Goal: Task Accomplishment & Management: Manage account settings

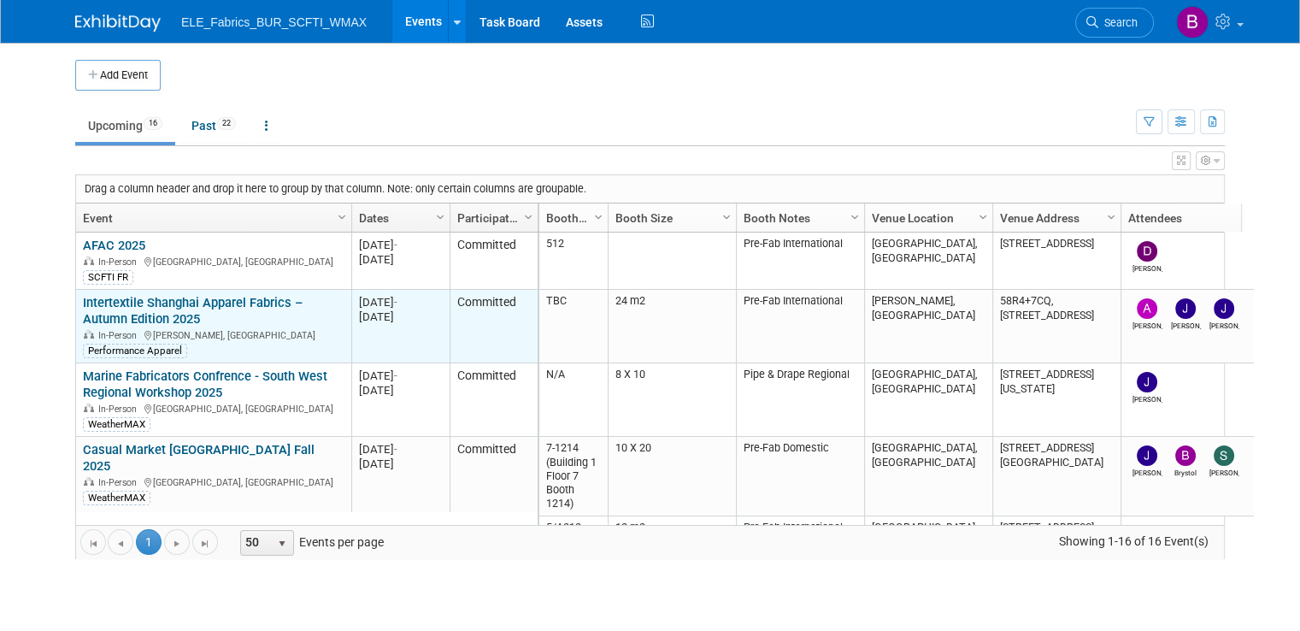
click at [154, 302] on link "Intertextile Shanghai Apparel Fabrics – Autumn Edition 2025" at bounding box center [193, 311] width 220 height 32
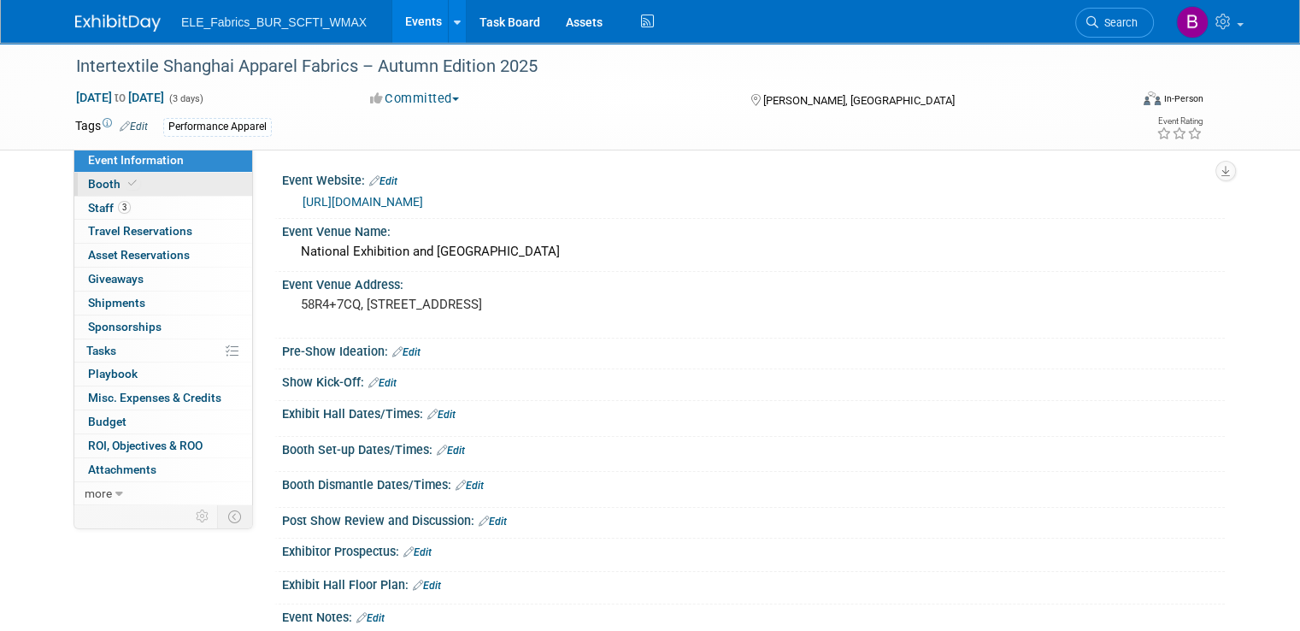
click at [191, 179] on link "Booth" at bounding box center [163, 184] width 178 height 23
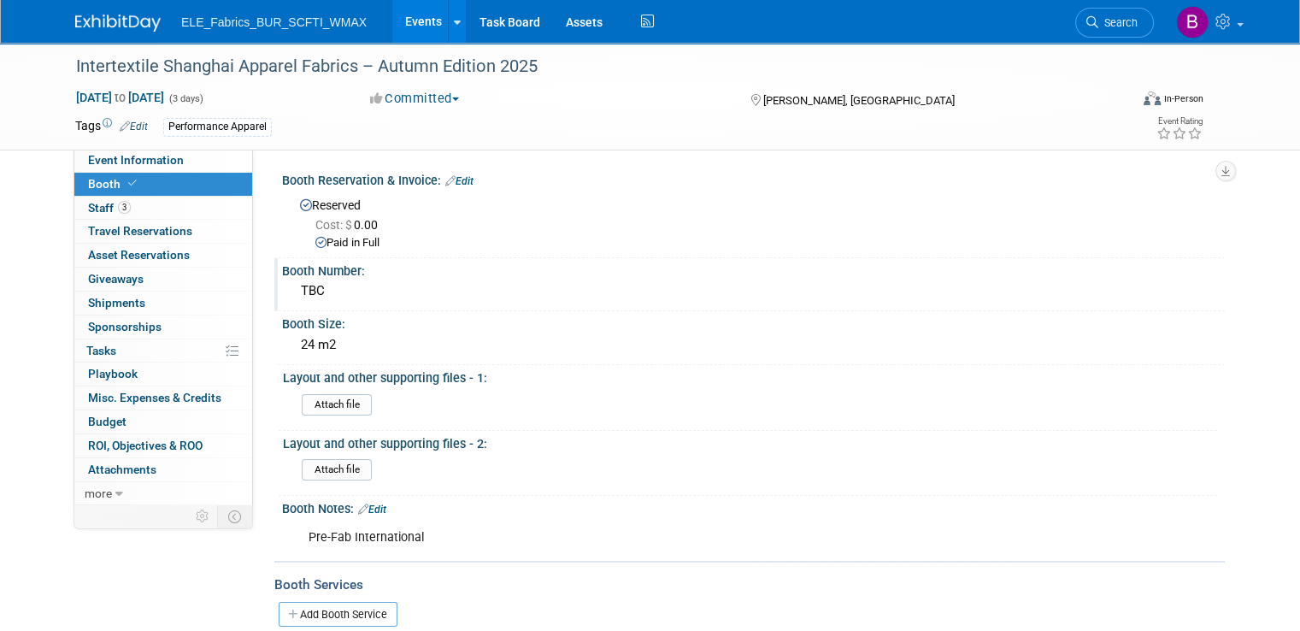
click at [315, 285] on div "TBC" at bounding box center [753, 291] width 917 height 26
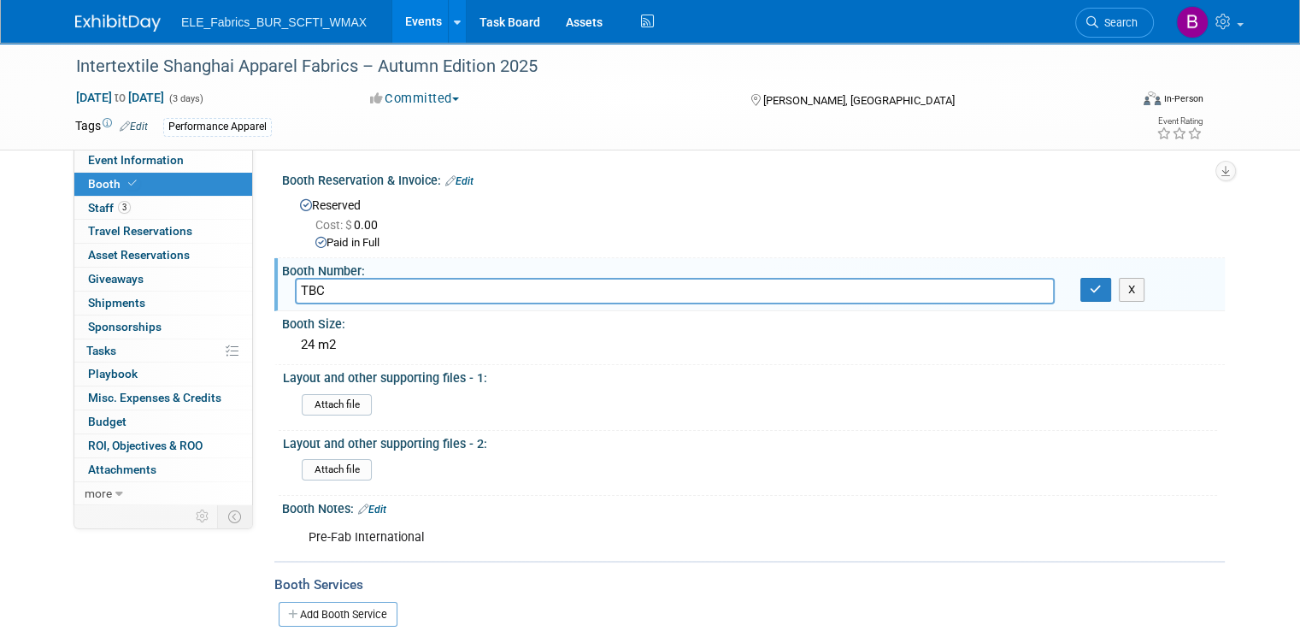
drag, startPoint x: 316, startPoint y: 288, endPoint x: 251, endPoint y: 283, distance: 65.2
click at [253, 283] on div "Event Website: Edit [URL][DOMAIN_NAME] Event Venue Name: [GEOGRAPHIC_DATA] Even…" at bounding box center [739, 326] width 972 height 355
type input "4-1-J108, Hall 4.1"
click at [1102, 287] on icon "button" at bounding box center [1096, 289] width 12 height 11
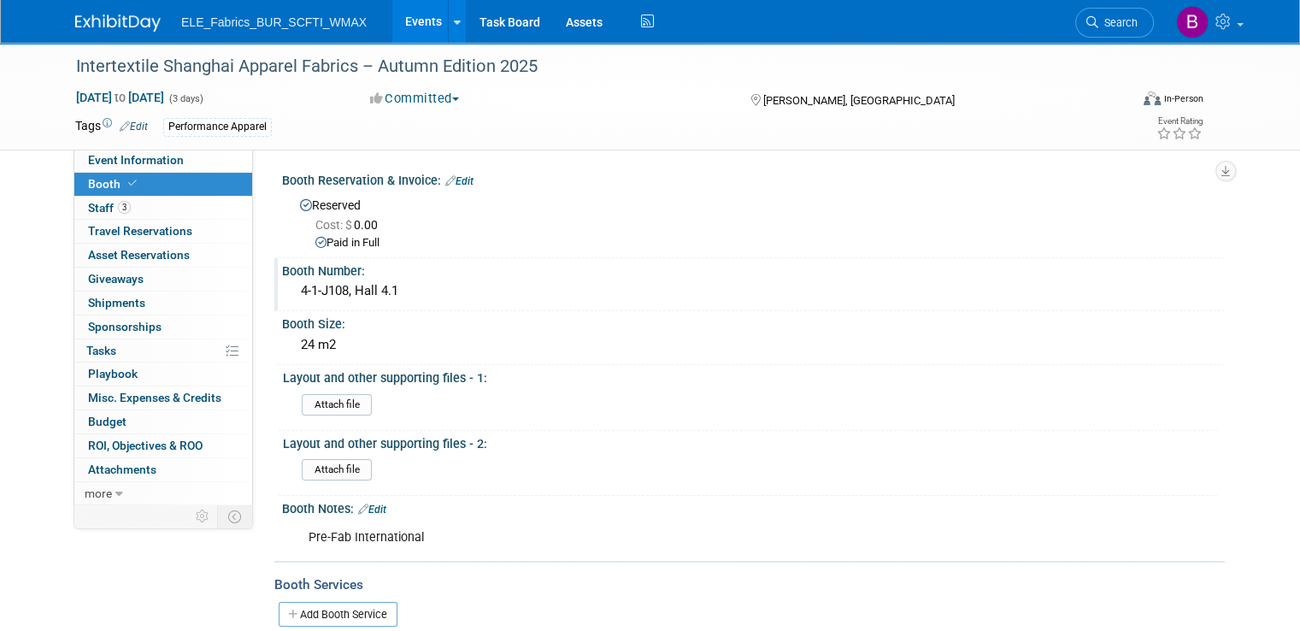
click at [115, 21] on img at bounding box center [117, 23] width 85 height 17
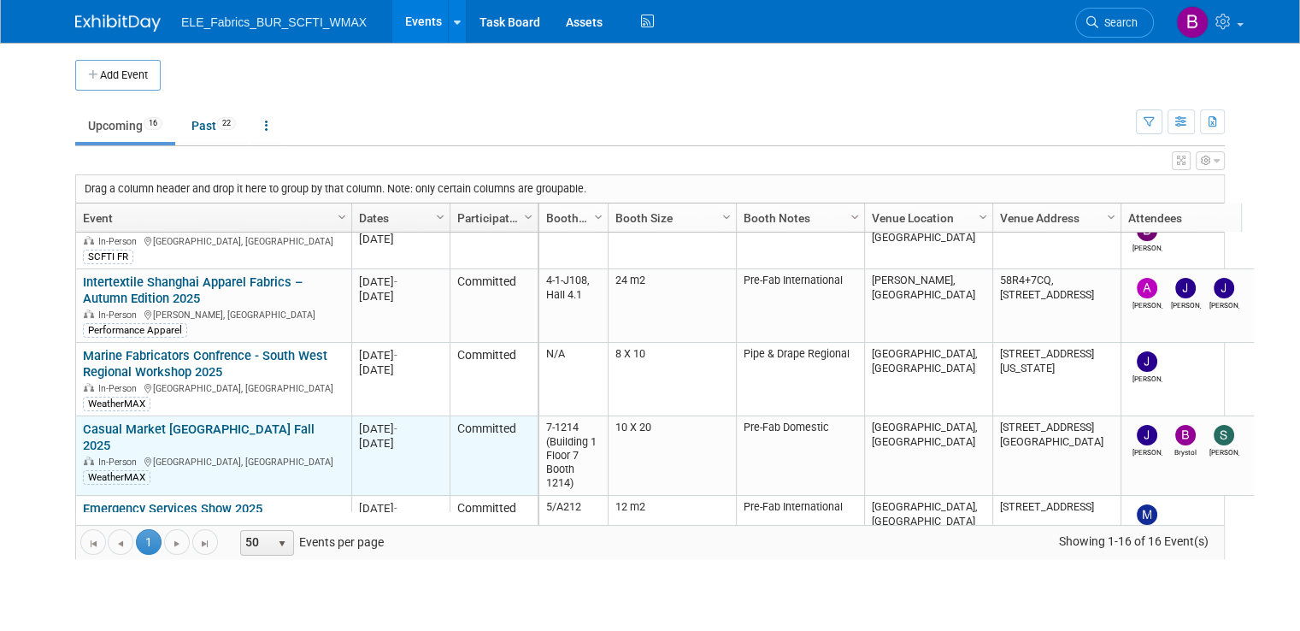
scroll to position [21, 0]
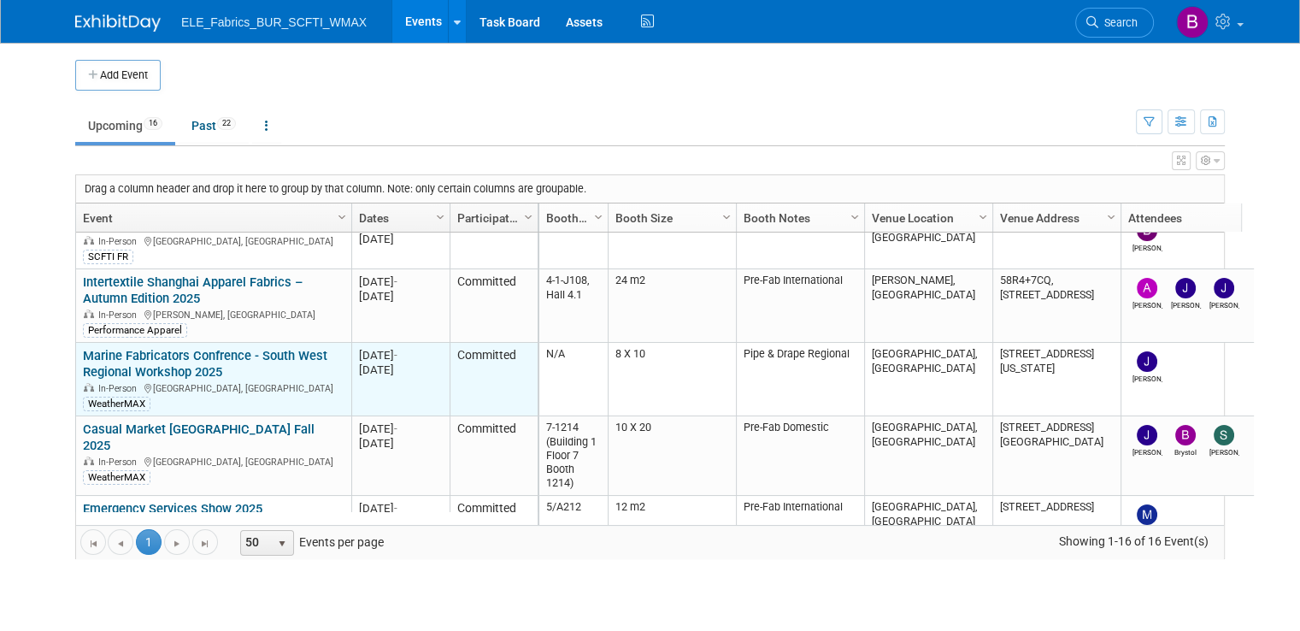
click at [171, 364] on link "Marine Fabricators Confrence - South West Regional Workshop 2025" at bounding box center [205, 364] width 244 height 32
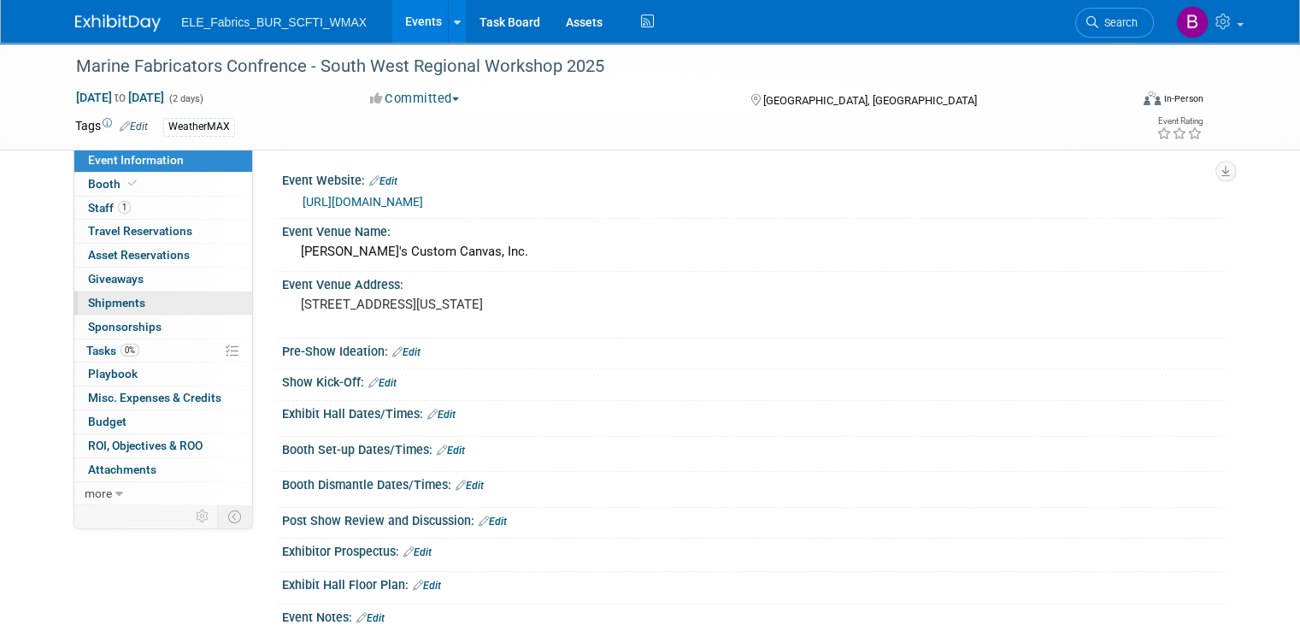
click at [161, 298] on link "0 Shipments 0" at bounding box center [163, 302] width 178 height 23
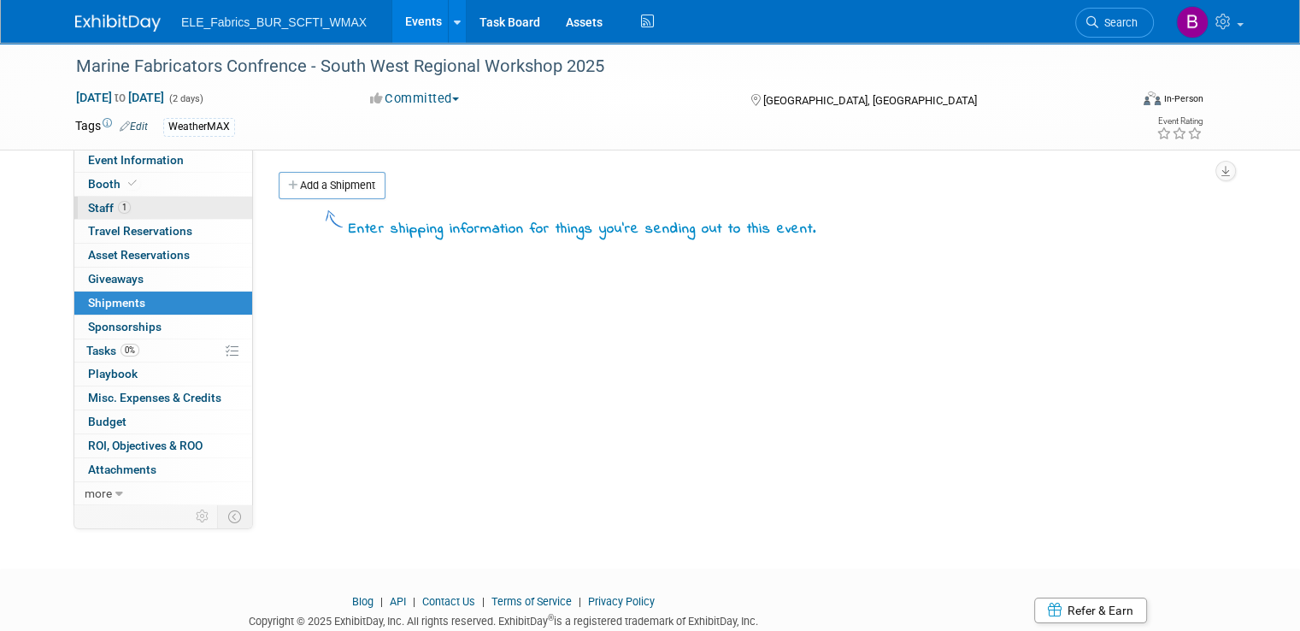
click at [150, 203] on link "1 Staff 1" at bounding box center [163, 208] width 178 height 23
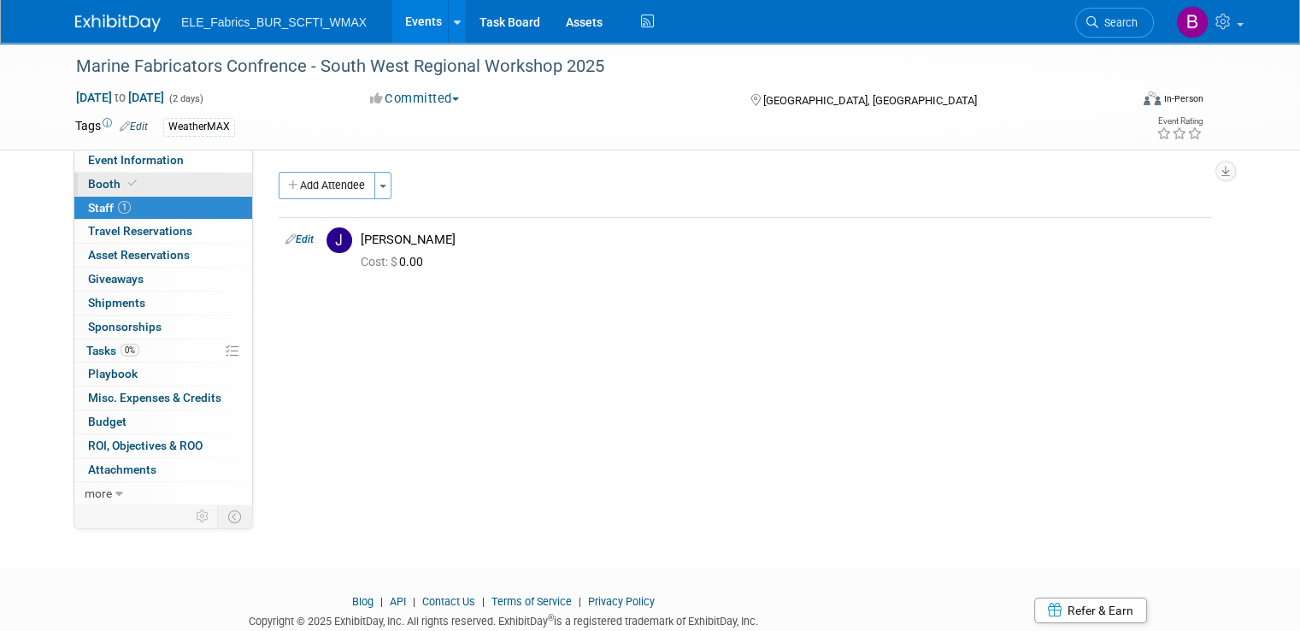
click at [164, 184] on link "Booth" at bounding box center [163, 184] width 178 height 23
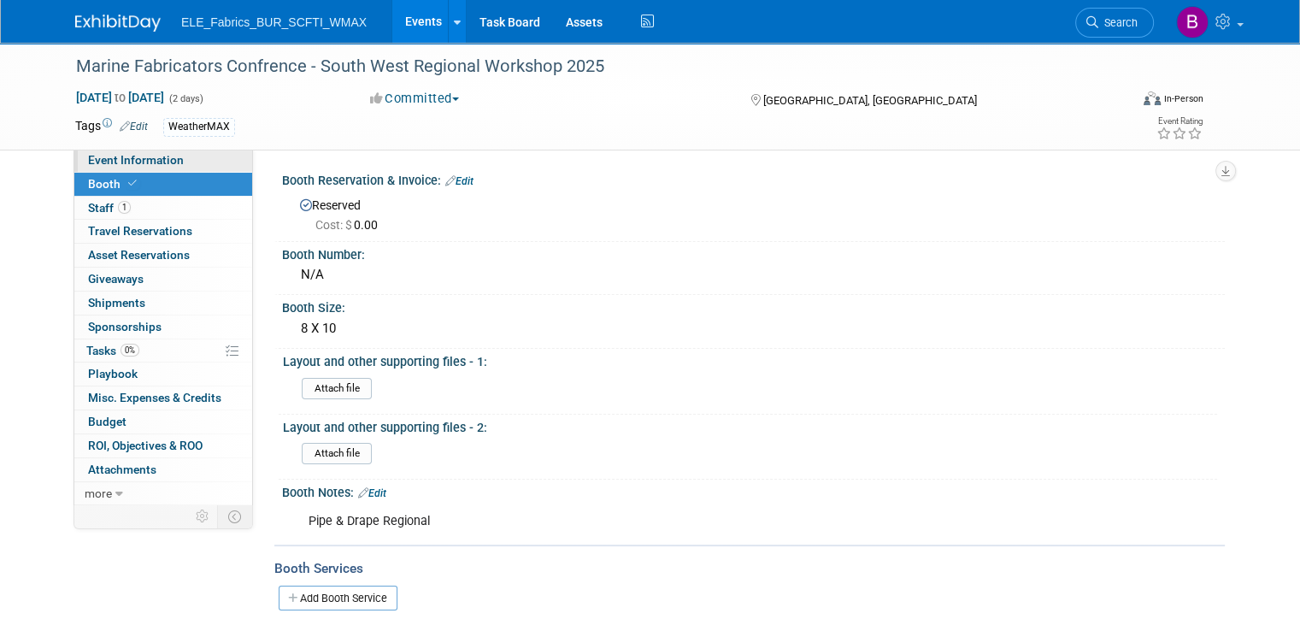
click at [140, 162] on span "Event Information" at bounding box center [136, 160] width 96 height 14
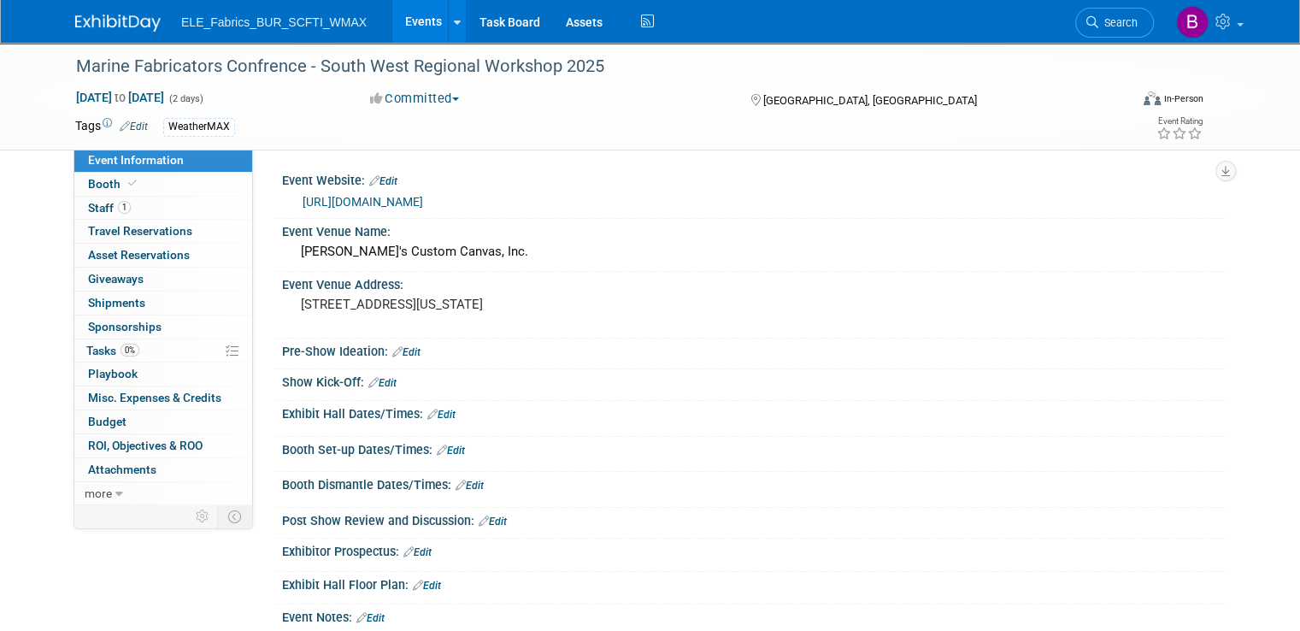
click at [96, 20] on img at bounding box center [117, 23] width 85 height 17
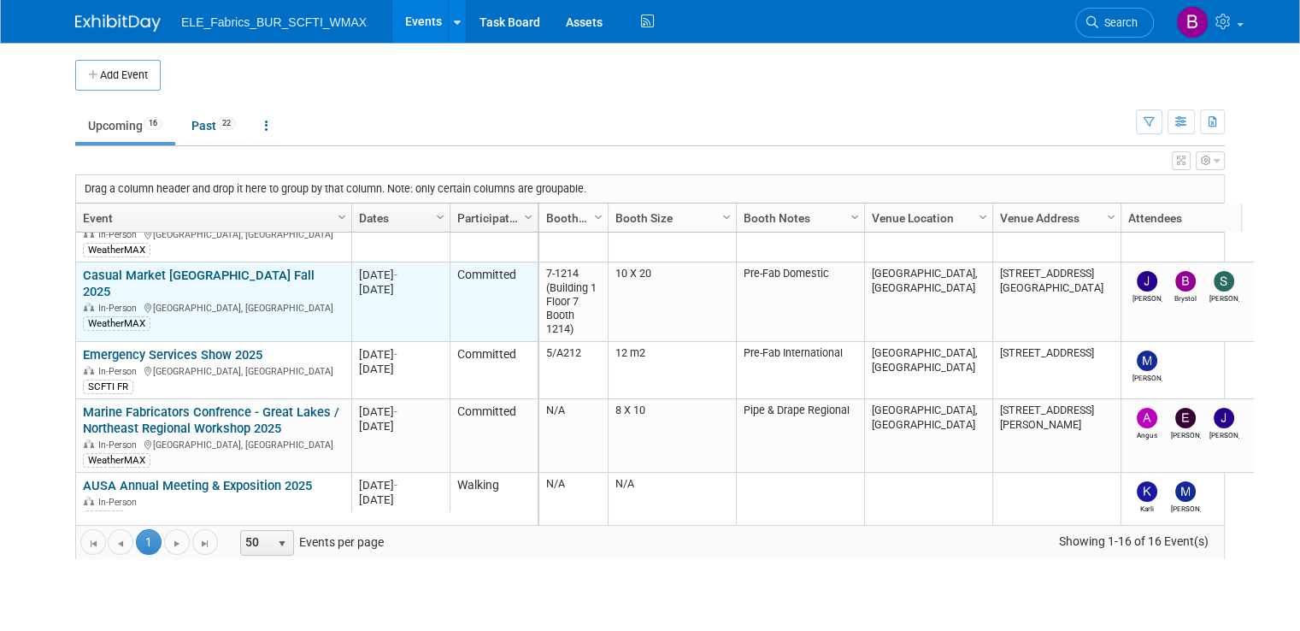
scroll to position [149, 0]
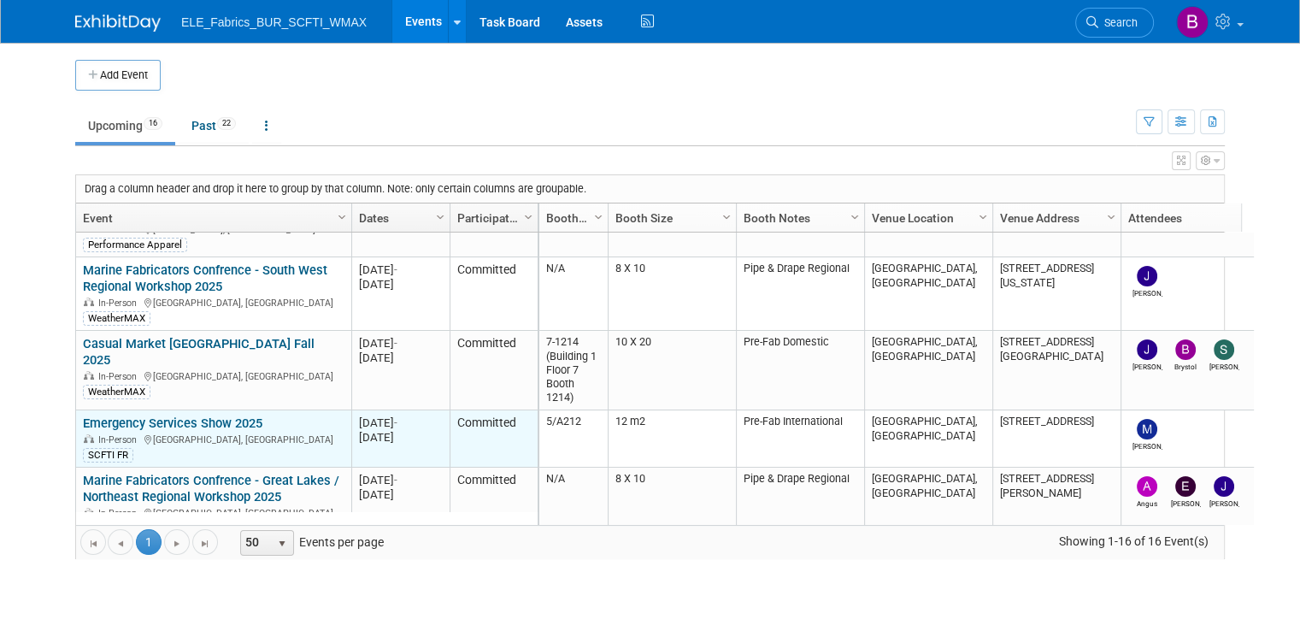
click at [267, 435] on div "In-Person Marston Green, United Kingdom" at bounding box center [213, 439] width 261 height 15
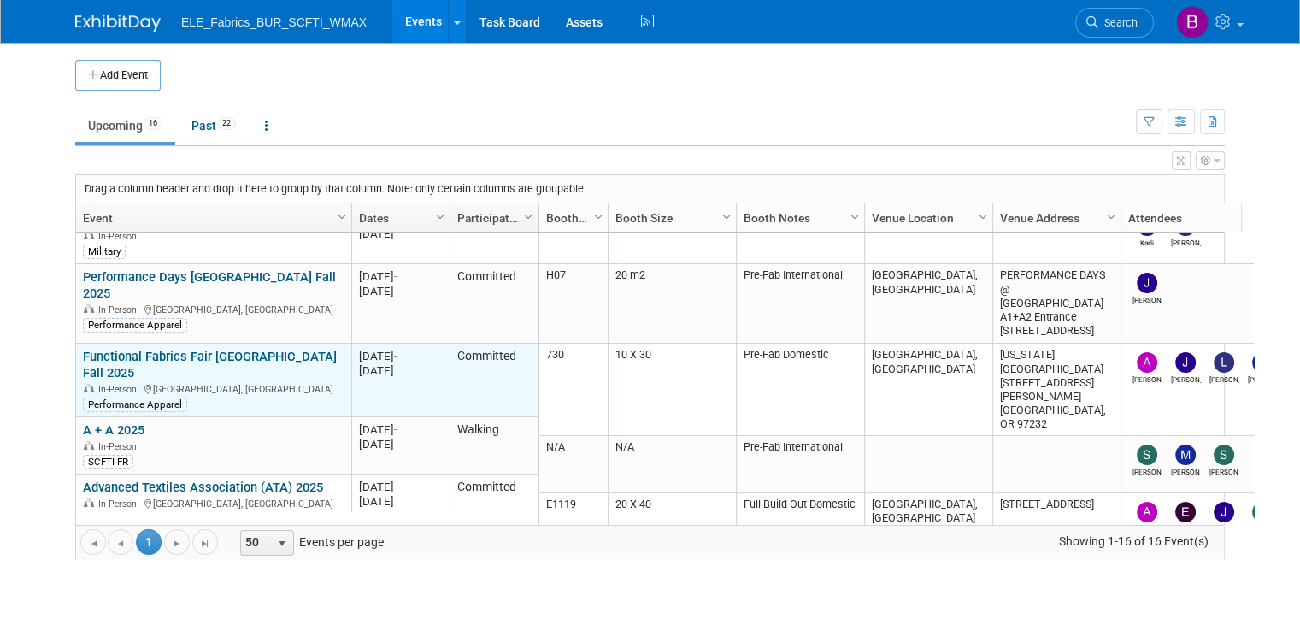
scroll to position [438, 0]
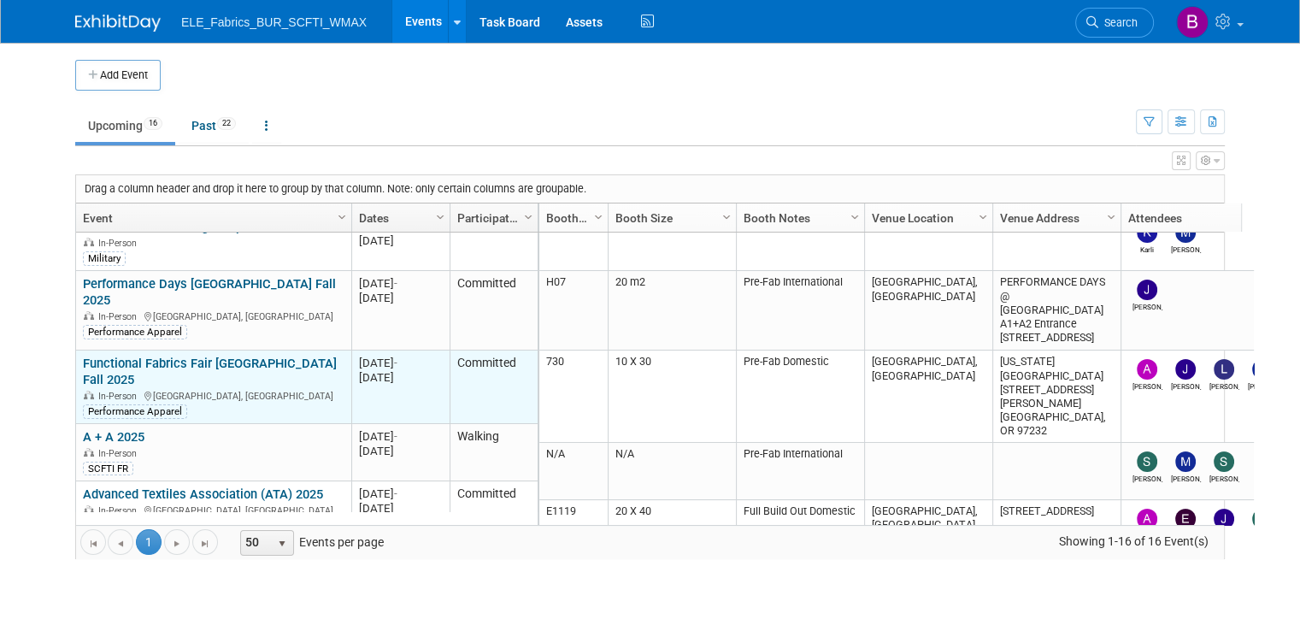
click at [185, 360] on link "Functional Fabrics Fair Portland Fall 2025" at bounding box center [210, 372] width 254 height 32
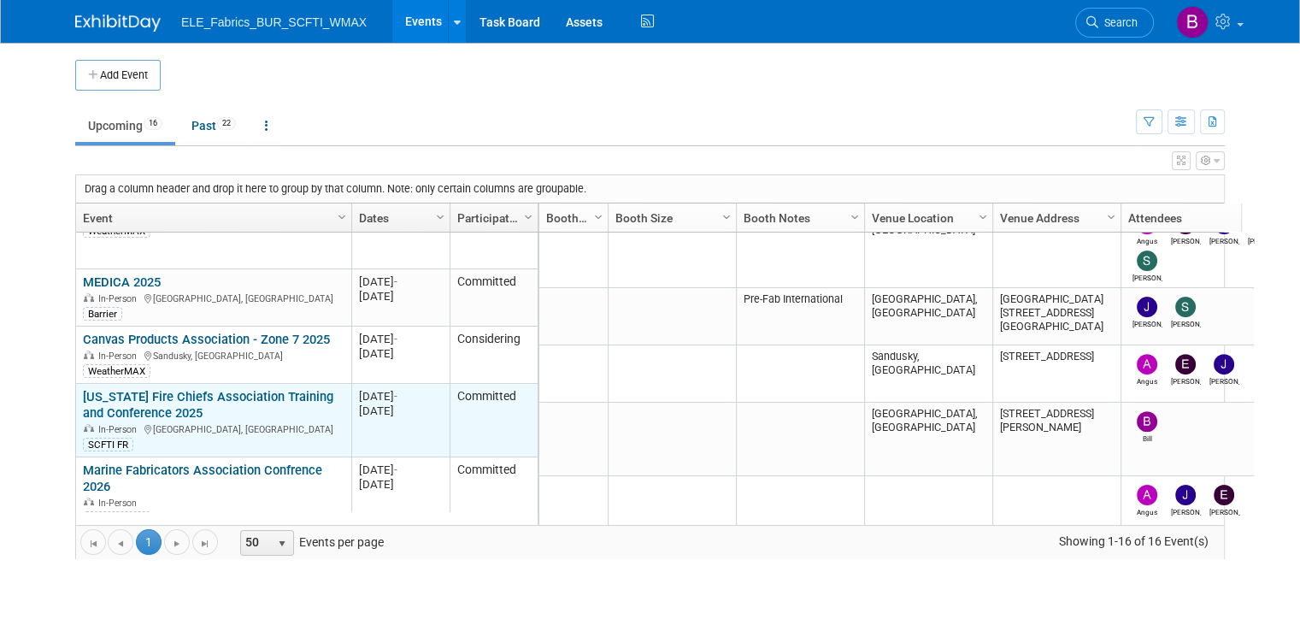
scroll to position [766, 0]
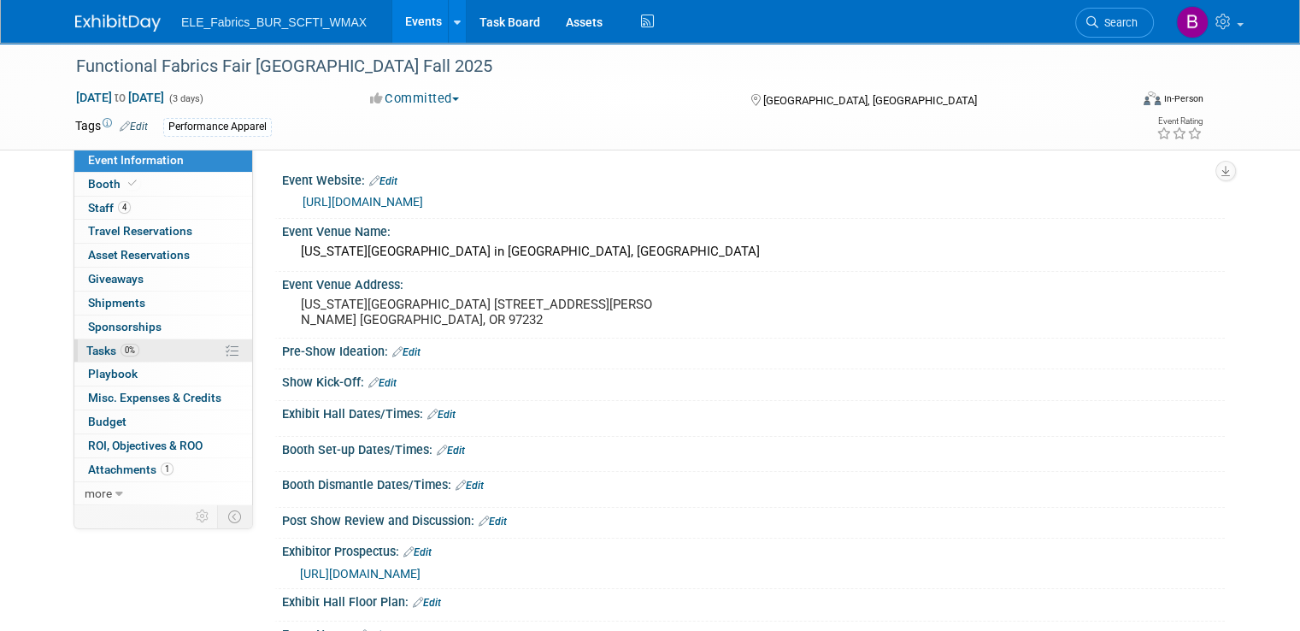
click at [123, 350] on span "0%" at bounding box center [130, 350] width 19 height 13
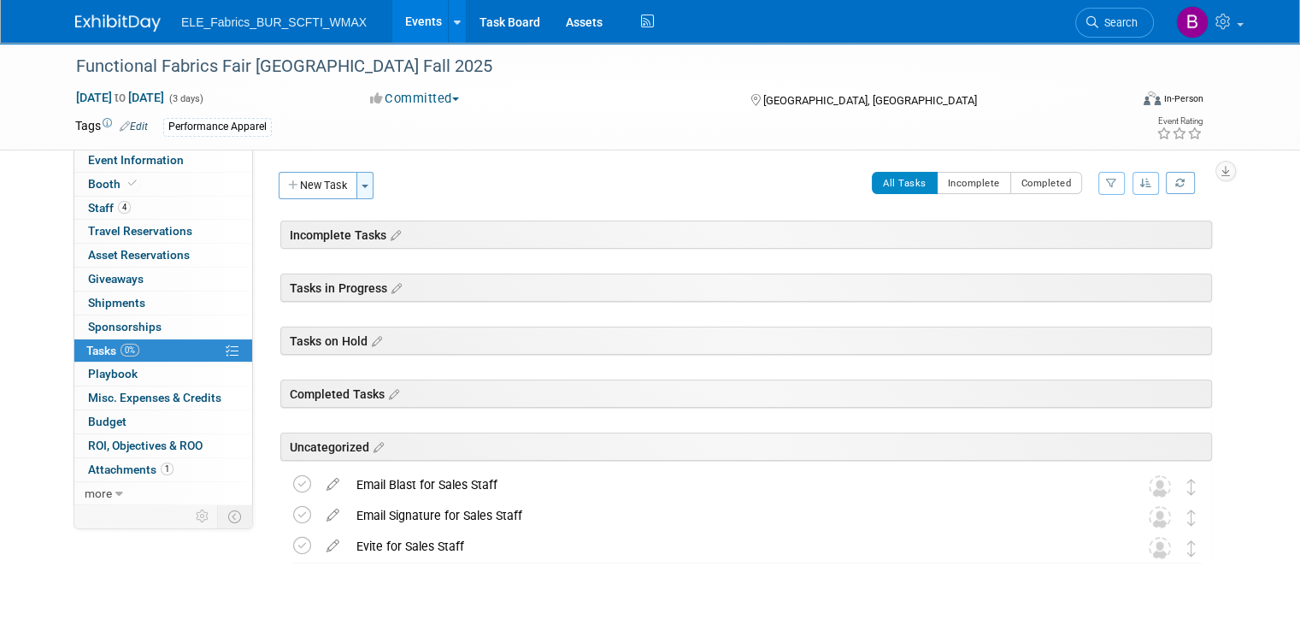
click at [362, 185] on span "button" at bounding box center [365, 186] width 7 height 3
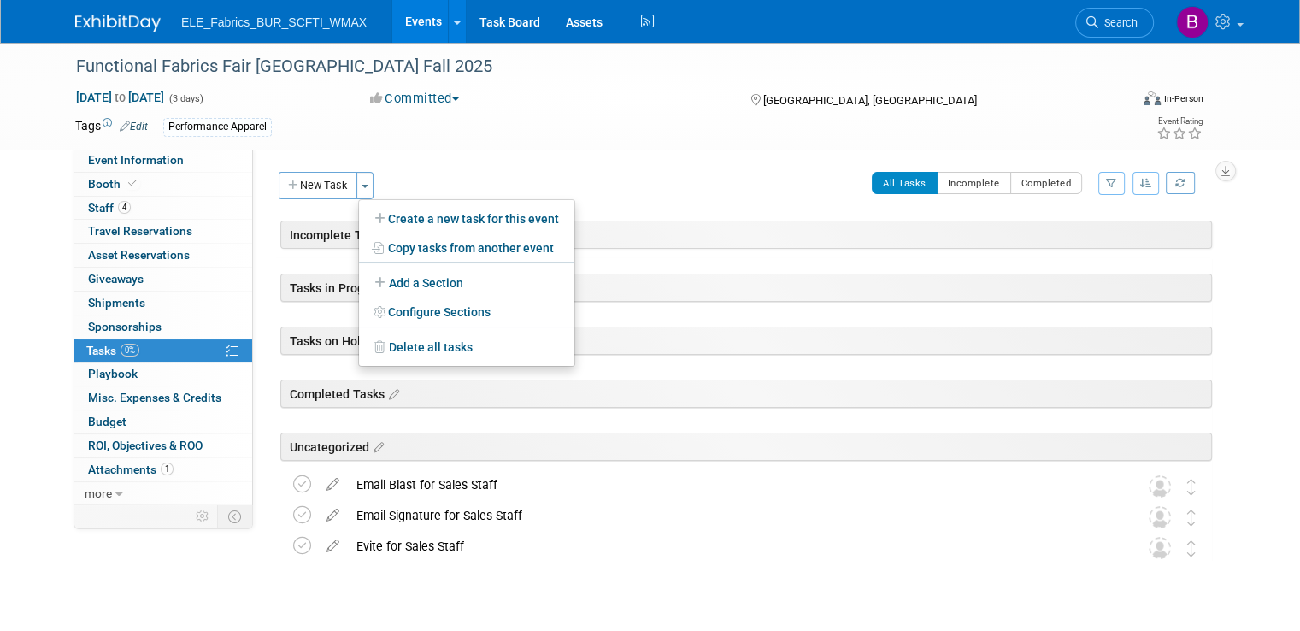
click at [449, 152] on div "Event Website: Edit https://www.functionalfabricfair.com/portland/en-us.html#/ …" at bounding box center [739, 326] width 972 height 355
